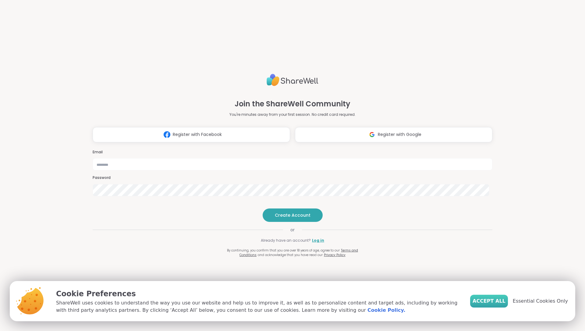
click at [496, 301] on span "Accept All" at bounding box center [488, 300] width 33 height 7
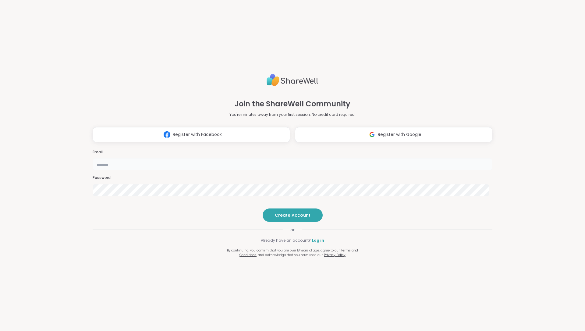
click at [318, 158] on input "email" at bounding box center [292, 164] width 399 height 12
type input "**********"
click at [290, 218] on span "Create Account" at bounding box center [293, 215] width 36 height 6
